Goal: Transaction & Acquisition: Purchase product/service

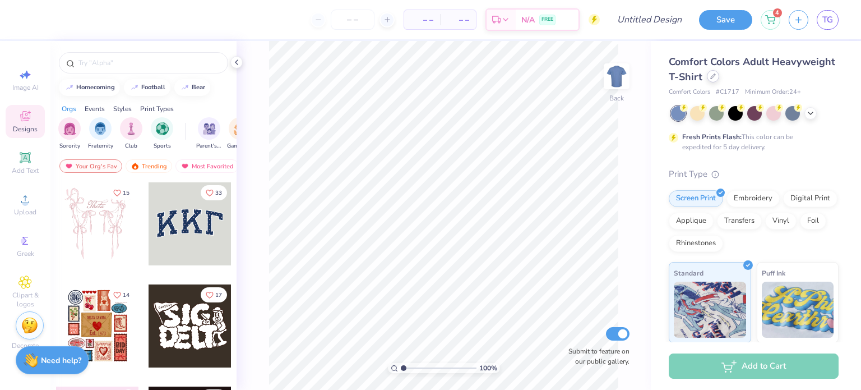
click at [715, 78] on div at bounding box center [713, 76] width 12 height 12
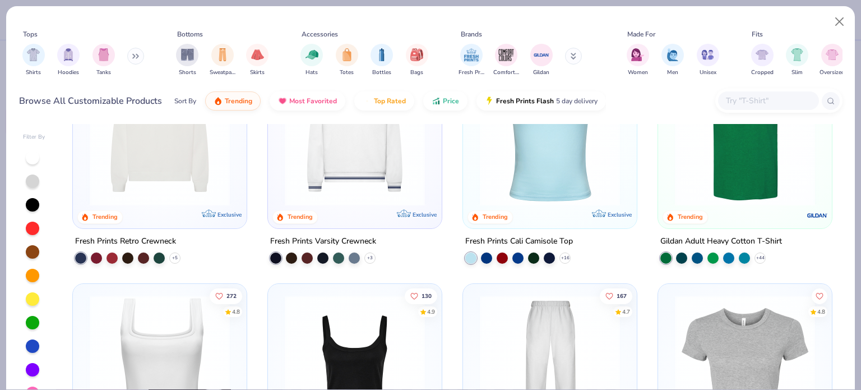
scroll to position [310, 0]
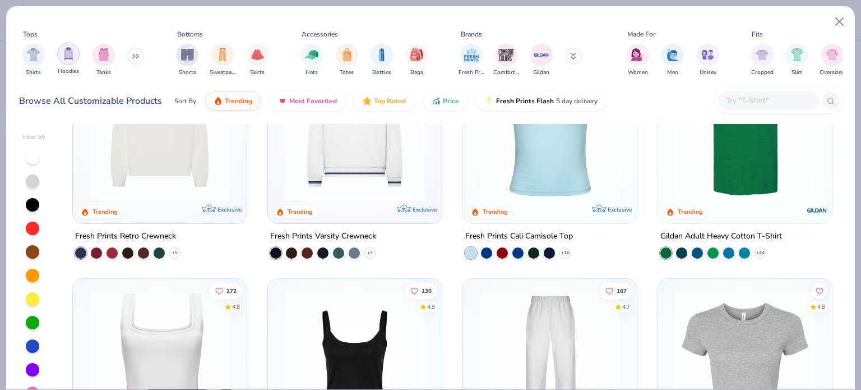
click at [68, 62] on div "filter for Hoodies" at bounding box center [68, 54] width 22 height 22
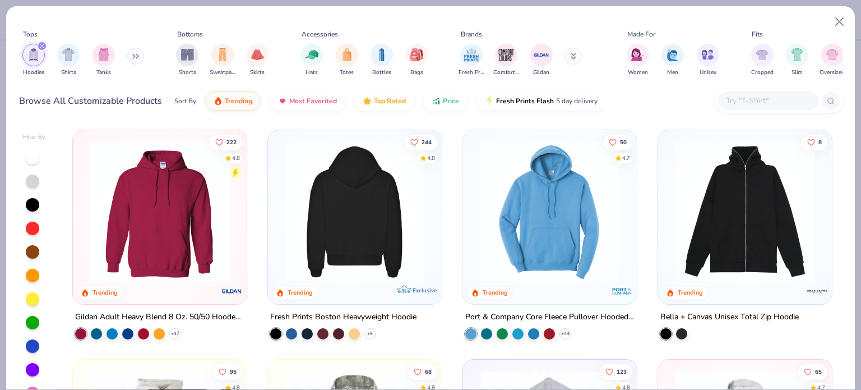
click at [542, 201] on img at bounding box center [549, 211] width 151 height 140
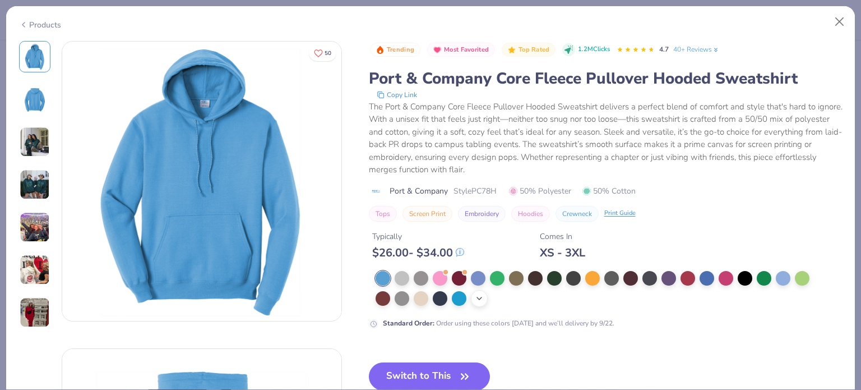
click at [479, 294] on icon at bounding box center [479, 298] width 9 height 9
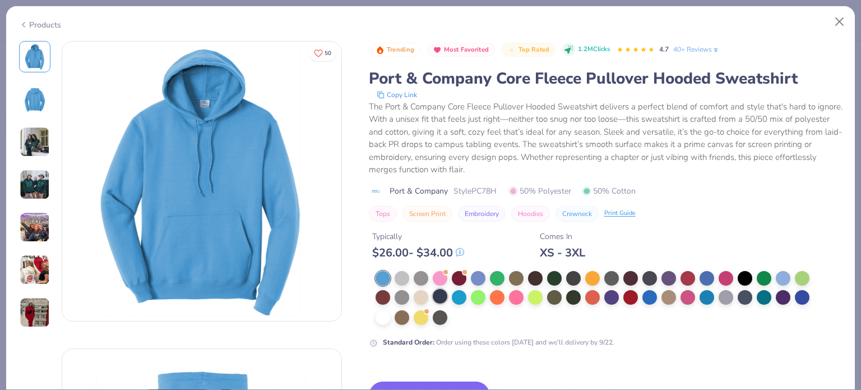
click at [442, 298] on div at bounding box center [440, 296] width 15 height 15
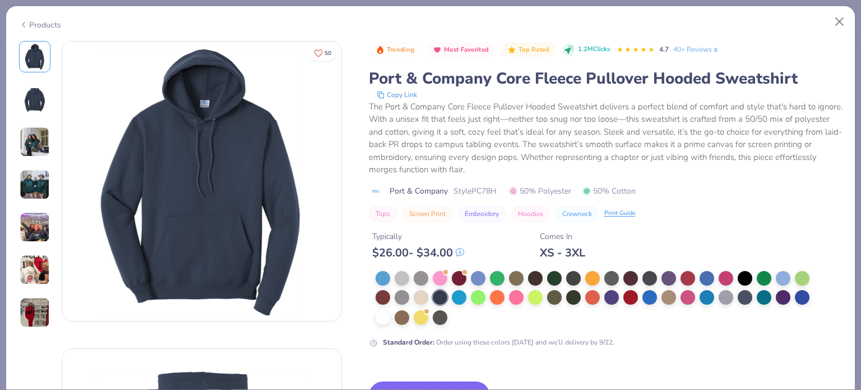
click at [421, 383] on button "Switch to This" at bounding box center [430, 395] width 122 height 28
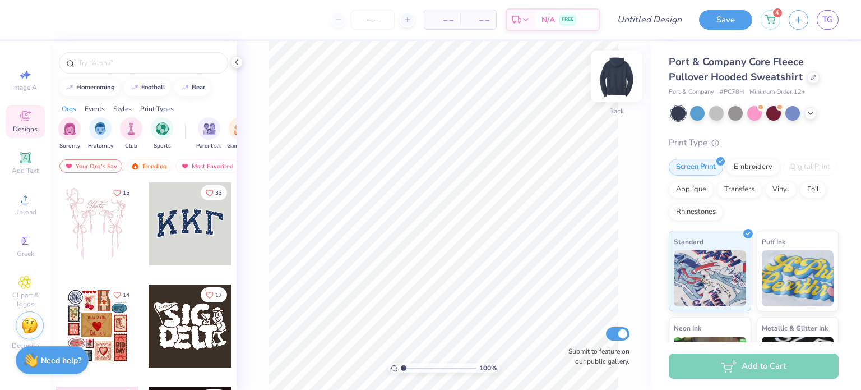
click at [618, 72] on img at bounding box center [616, 76] width 45 height 45
click at [763, 21] on div "4" at bounding box center [771, 18] width 20 height 20
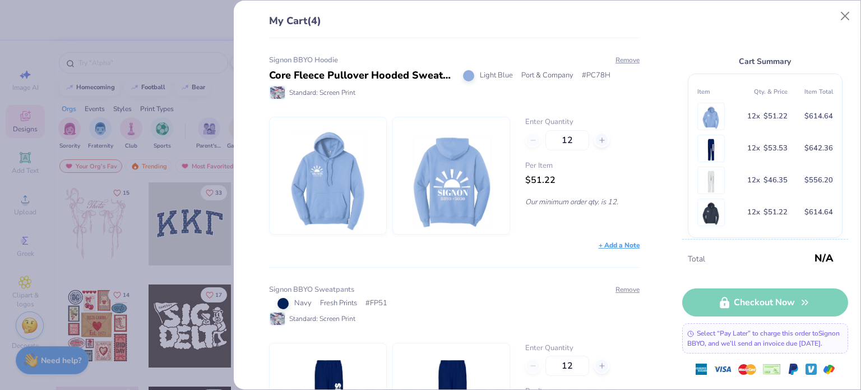
click at [768, 21] on div "Cart Summary Item Qty. & Price Item Total 12 x $51.22 $614.64 12 x $53.53 $642.…" at bounding box center [765, 126] width 166 height 226
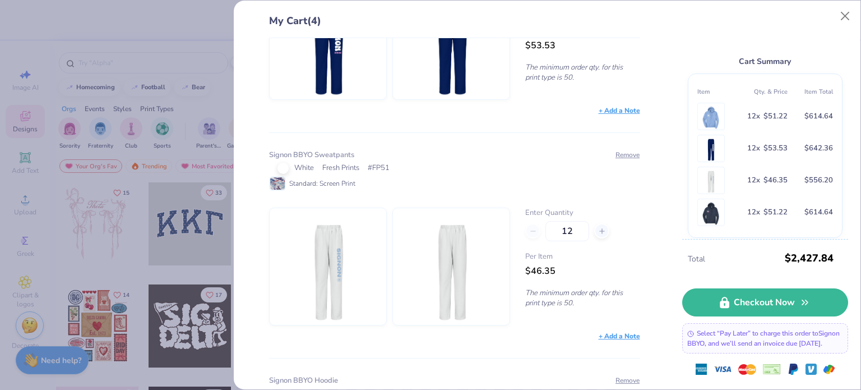
scroll to position [551, 0]
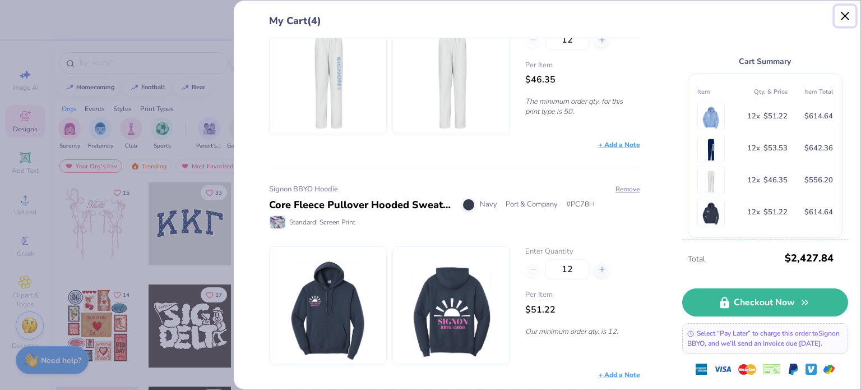
click at [839, 13] on button "Close" at bounding box center [845, 16] width 21 height 21
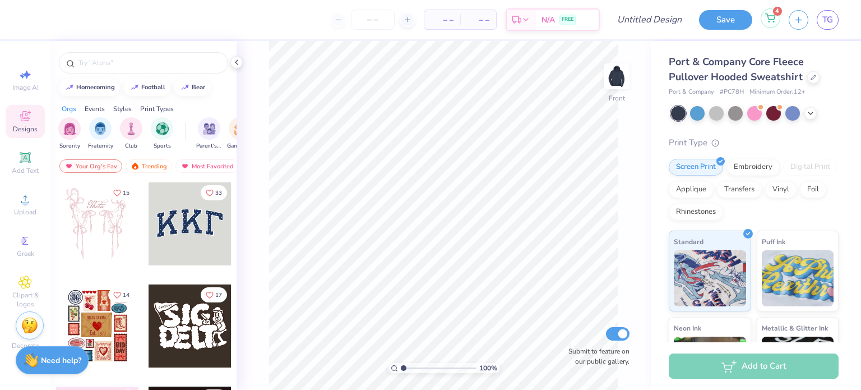
click at [765, 24] on div "4" at bounding box center [771, 18] width 20 height 20
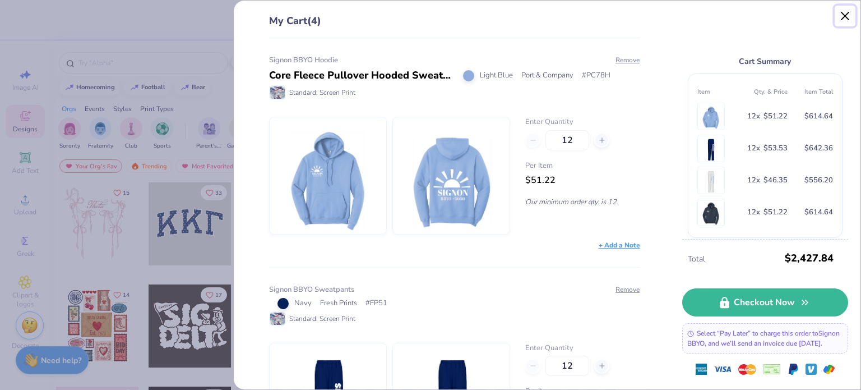
click at [847, 15] on button "Close" at bounding box center [845, 16] width 21 height 21
